Goal: Information Seeking & Learning: Learn about a topic

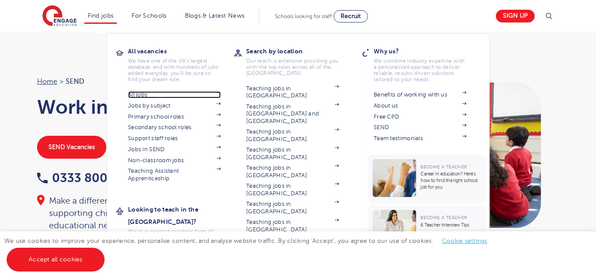
click at [150, 95] on link "All jobs" at bounding box center [174, 94] width 93 height 7
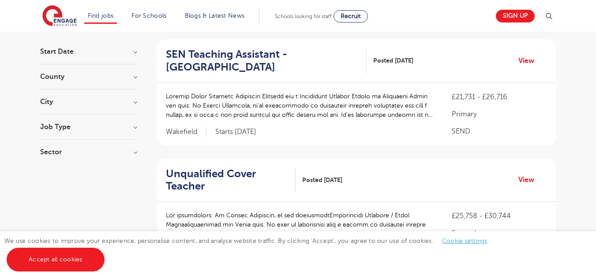
scroll to position [0, 0]
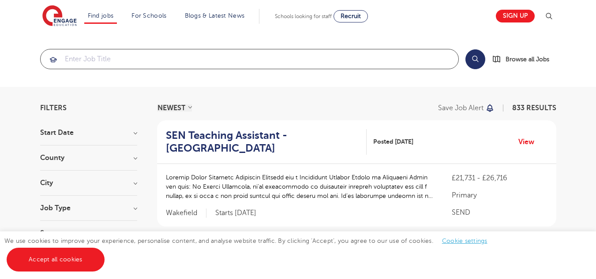
click at [140, 60] on input "search" at bounding box center [250, 58] width 418 height 19
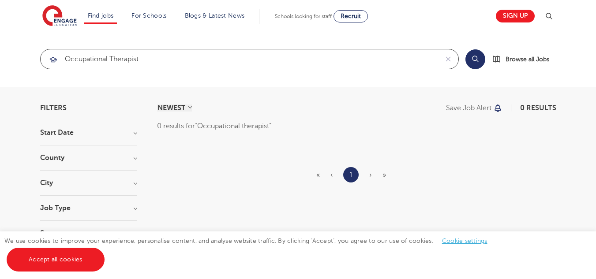
type input "Occupational therapist"
click button "Submit" at bounding box center [0, 0] width 0 height 0
